Goal: Task Accomplishment & Management: Complete application form

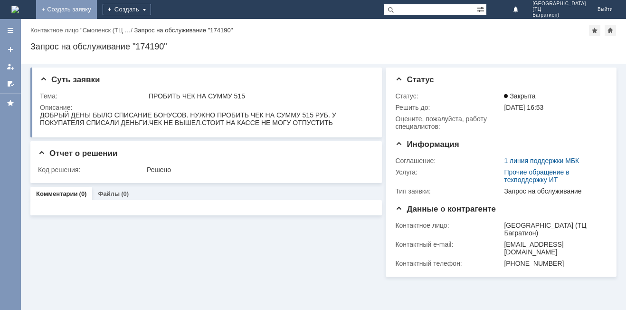
click at [97, 10] on link "+ Создать заявку" at bounding box center [66, 9] width 61 height 19
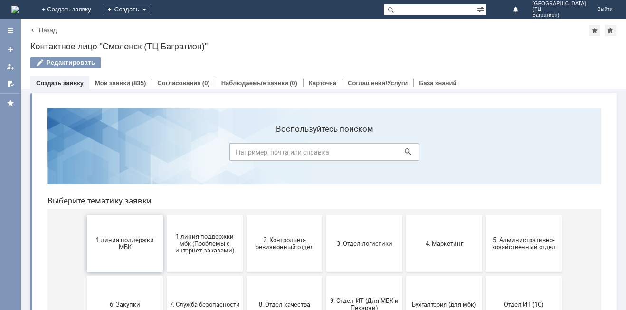
click at [100, 257] on button "1 линия поддержки МБК" at bounding box center [125, 243] width 76 height 57
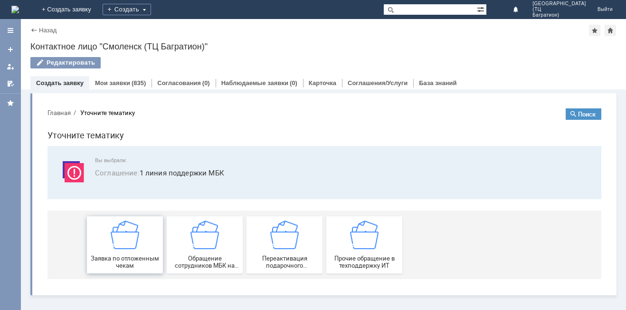
click at [116, 257] on span "Заявка по отложенным чекам" at bounding box center [125, 262] width 70 height 14
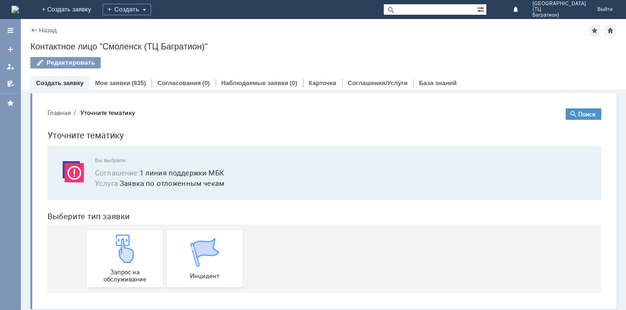
click at [116, 257] on img at bounding box center [125, 248] width 28 height 28
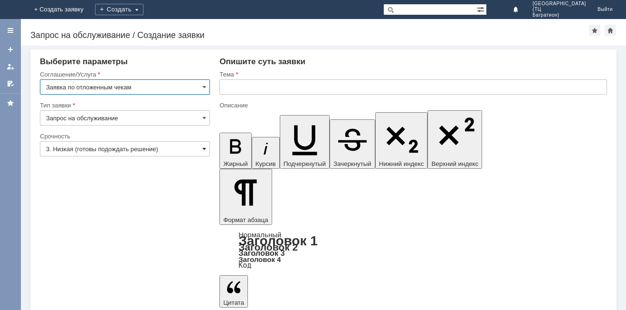
click at [204, 146] on span at bounding box center [204, 149] width 4 height 8
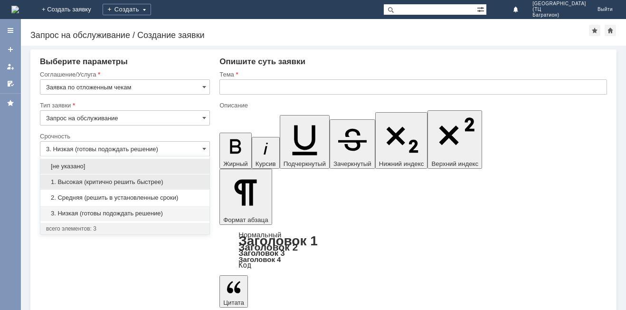
click at [171, 179] on span "1. Высокая (критично решить быстрее)" at bounding box center [125, 182] width 158 height 8
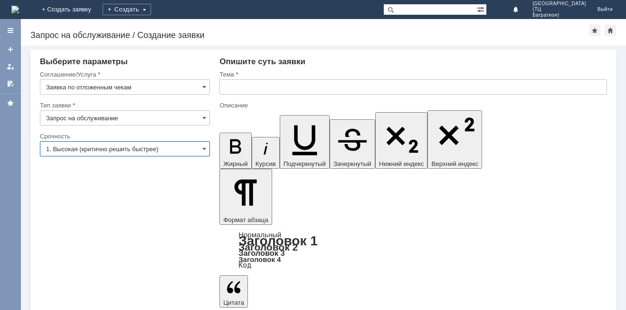
click at [233, 86] on input "text" at bounding box center [413, 86] width 388 height 15
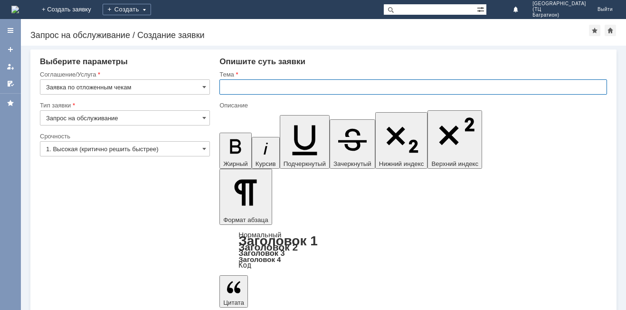
type input "1. Высокая (критично решить быстрее)"
type input "удалить"
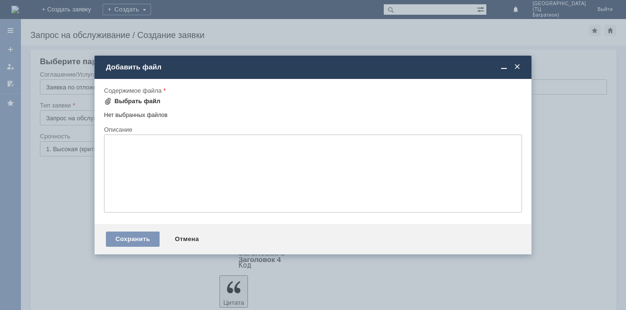
click at [119, 102] on div "Выбрать файл" at bounding box center [137, 101] width 46 height 8
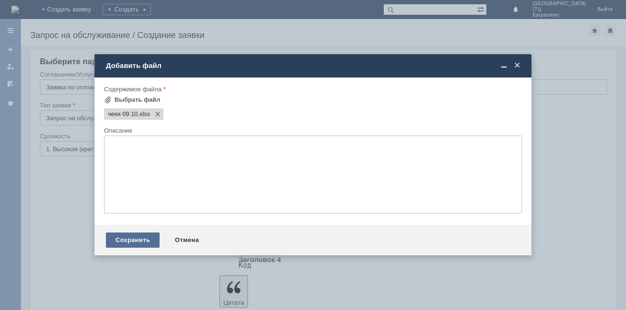
click at [135, 241] on div "Сохранить" at bounding box center [133, 239] width 54 height 15
